Goal: Task Accomplishment & Management: Manage account settings

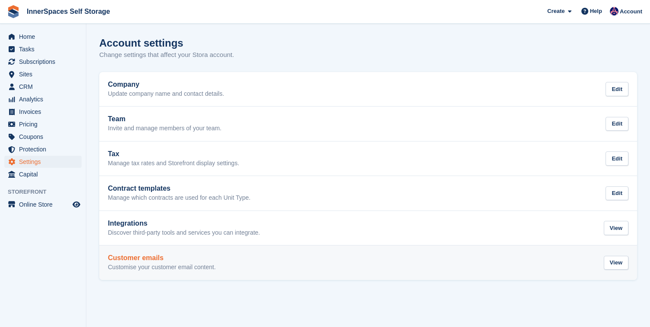
click at [160, 264] on p "Customise your customer email content." at bounding box center [162, 268] width 108 height 8
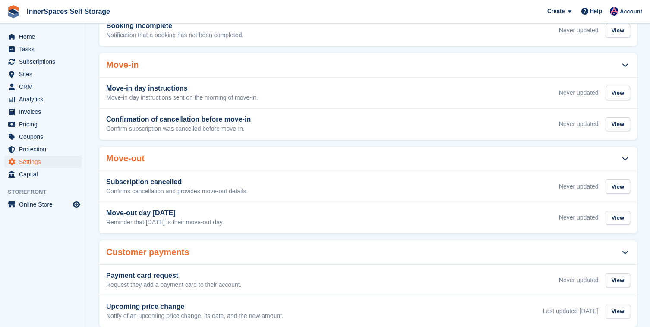
scroll to position [207, 0]
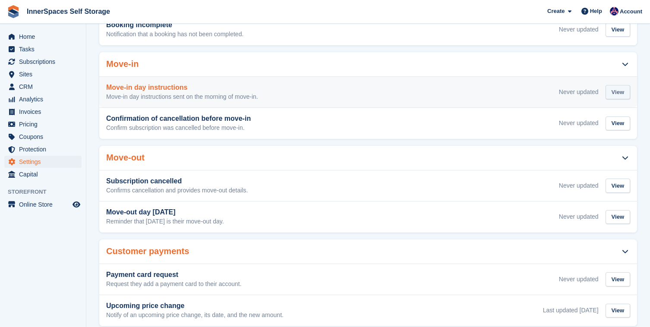
click at [612, 98] on div "View" at bounding box center [618, 92] width 25 height 14
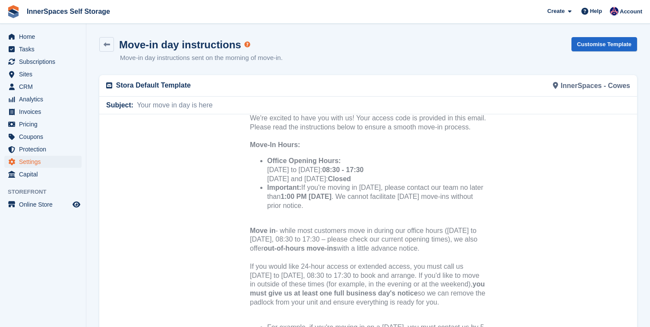
scroll to position [338, 0]
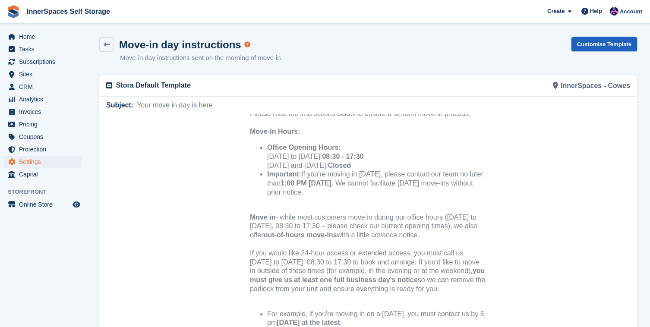
click at [593, 47] on link "Customise Template" at bounding box center [604, 44] width 66 height 14
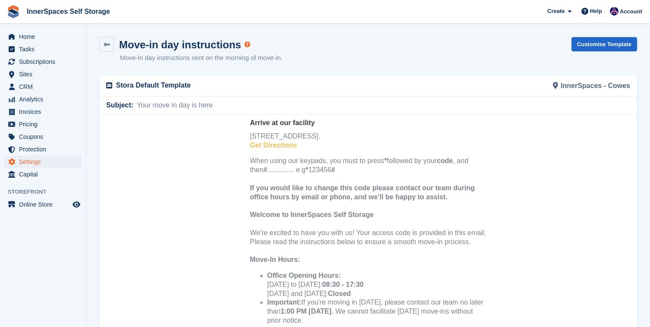
scroll to position [211, 0]
click at [267, 189] on strong "If you would like to change this code please contact our team during office hou…" at bounding box center [362, 190] width 225 height 16
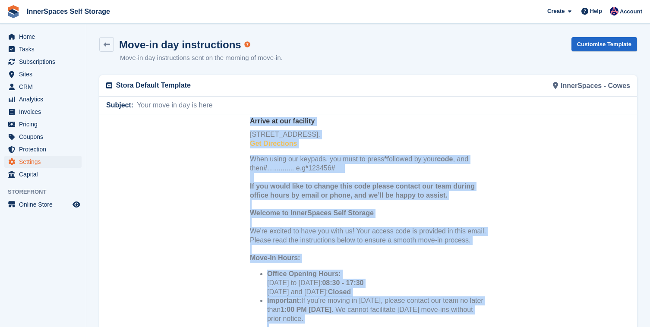
copy body "Your move in day is here [DATE] the day you can move into your 25 sq ft storage…"
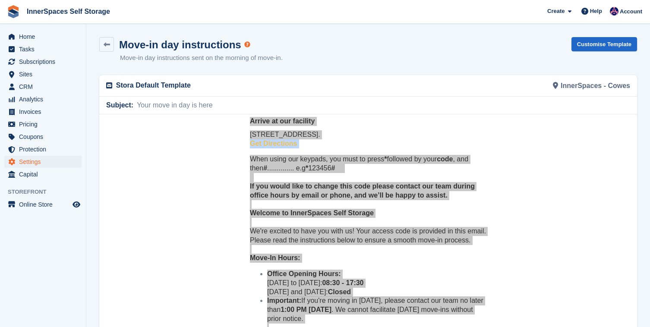
click at [112, 52] on div "Move-in day instructions Move-in day instructions sent on the morning of move-i…" at bounding box center [190, 50] width 183 height 26
click at [112, 43] on link at bounding box center [106, 44] width 15 height 15
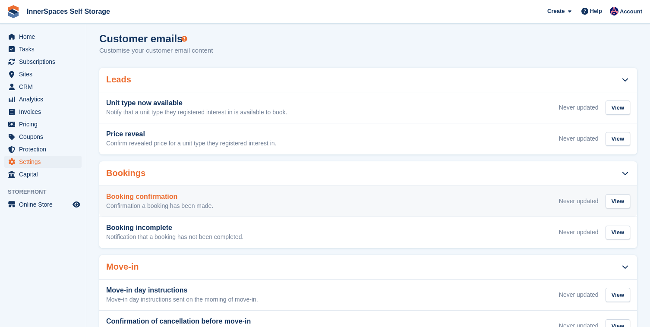
scroll to position [15, 0]
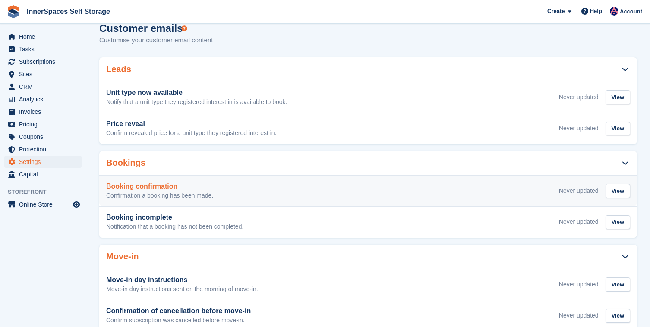
click at [280, 190] on div "Booking confirmation Confirmation a booking has been made. Never updated View" at bounding box center [368, 191] width 524 height 17
